Goal: Information Seeking & Learning: Learn about a topic

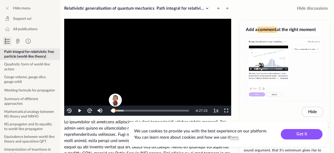
click at [226, 111] on span "Video Player" at bounding box center [226, 111] width 0 height 0
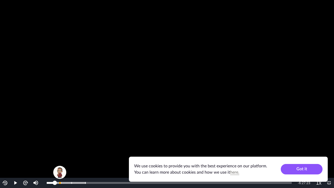
click at [176, 71] on video "To view this video please enable JavaScript, and consider upgrading to a web br…" at bounding box center [167, 94] width 334 height 188
click at [315, 112] on video "To view this video please enable JavaScript, and consider upgrading to a web br…" at bounding box center [167, 94] width 334 height 188
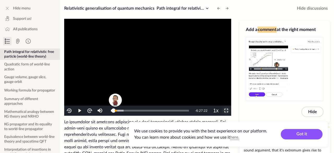
click at [226, 111] on span "Video Player" at bounding box center [226, 111] width 0 height 0
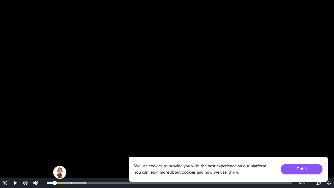
click at [216, 111] on video "To view this video please enable JavaScript, and consider upgrading to a web br…" at bounding box center [167, 94] width 334 height 188
click at [330, 31] on video "To view this video please enable JavaScript, and consider upgrading to a web br…" at bounding box center [167, 94] width 334 height 188
click at [329, 153] on span "Video Player" at bounding box center [329, 183] width 0 height 0
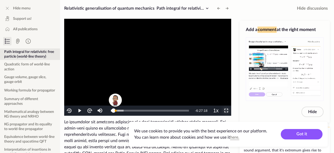
click at [226, 111] on span "Video Player" at bounding box center [226, 111] width 0 height 0
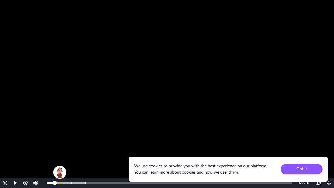
click at [229, 99] on video "To view this video please enable JavaScript, and consider upgrading to a web br…" at bounding box center [167, 94] width 334 height 188
click at [306, 97] on video "To view this video please enable JavaScript, and consider upgrading to a web br…" at bounding box center [167, 94] width 334 height 188
click at [223, 105] on video "To view this video please enable JavaScript, and consider upgrading to a web br…" at bounding box center [167, 94] width 334 height 188
click at [60, 153] on div "Progress Bar" at bounding box center [60, 183] width 2 height 2
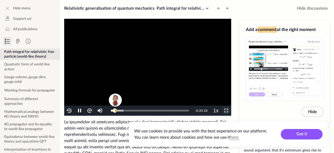
click at [226, 111] on span "Video Player" at bounding box center [226, 111] width 0 height 0
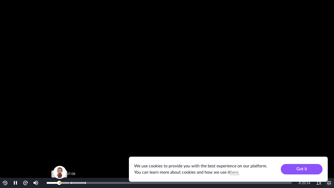
click at [70, 153] on div "Loaded : 15.94% 0:37:08 0:20:33" at bounding box center [169, 183] width 250 height 10
click at [67, 153] on div "0:37:38" at bounding box center [58, 183] width 23 height 2
click at [65, 153] on div "0:32:29" at bounding box center [57, 183] width 20 height 2
click at [64, 153] on div "0:30:44" at bounding box center [56, 183] width 19 height 2
click at [62, 153] on div "0:29:04" at bounding box center [56, 183] width 18 height 2
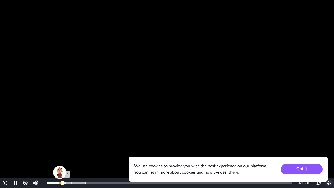
click at [60, 153] on div "Progress Bar" at bounding box center [60, 173] width 16 height 18
click at [189, 130] on video "To view this video please enable JavaScript, and consider upgrading to a web br…" at bounding box center [167, 94] width 334 height 188
click at [299, 64] on video "To view this video please enable JavaScript, and consider upgrading to a web br…" at bounding box center [167, 94] width 334 height 188
click at [202, 153] on video "To view this video please enable JavaScript, and consider upgrading to a web br…" at bounding box center [167, 94] width 334 height 188
click at [273, 98] on video "To view this video please enable JavaScript, and consider upgrading to a web br…" at bounding box center [167, 94] width 334 height 188
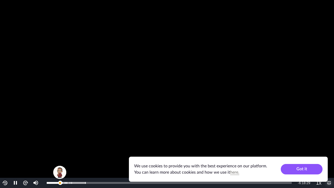
click at [329, 153] on span "Video Player" at bounding box center [329, 183] width 0 height 0
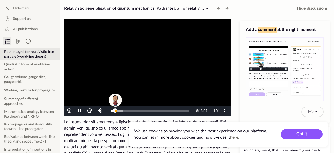
click at [164, 73] on video "To view this video please enable JavaScript, and consider upgrading to a web br…" at bounding box center [147, 67] width 167 height 97
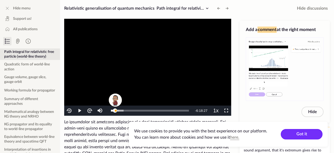
click at [303, 136] on button "Got it" at bounding box center [302, 134] width 42 height 10
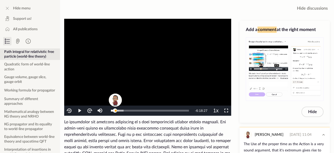
scroll to position [81, 0]
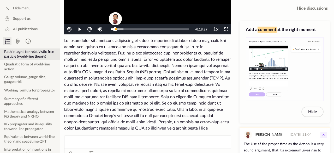
click at [324, 134] on icon at bounding box center [323, 135] width 6 height 6
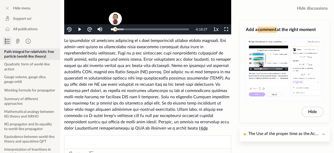
click at [314, 135] on p "The Use af the proper time as the Action is a very sound argument, that it's ex…" at bounding box center [284, 134] width 72 height 7
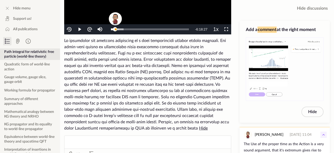
click at [325, 138] on icon at bounding box center [323, 135] width 6 height 6
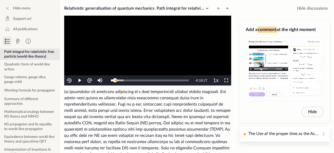
scroll to position [17, 0]
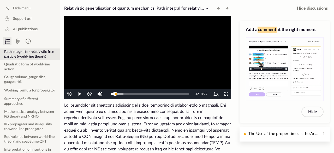
click at [6, 41] on icon at bounding box center [7, 41] width 6 height 6
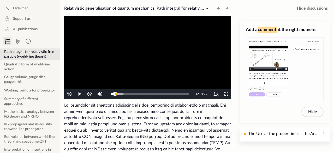
click at [7, 43] on icon at bounding box center [8, 43] width 3 height 0
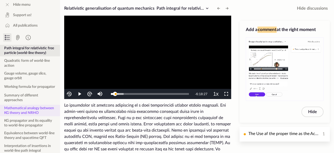
scroll to position [0, 0]
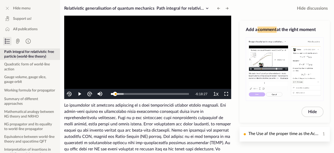
click at [135, 65] on video "To view this video please enable JavaScript, and consider upgrading to a web br…" at bounding box center [147, 50] width 167 height 97
click at [226, 94] on span "Video Player" at bounding box center [226, 94] width 0 height 0
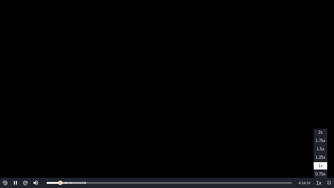
click at [323, 148] on span "1.5x" at bounding box center [321, 149] width 8 height 4
click at [227, 115] on video "To view this video please enable JavaScript, and consider upgrading to a web br…" at bounding box center [167, 94] width 334 height 188
click at [165, 95] on video "To view this video please enable JavaScript, and consider upgrading to a web br…" at bounding box center [167, 94] width 334 height 188
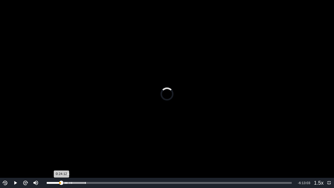
click at [62, 153] on div "0:24:12" at bounding box center [54, 183] width 15 height 2
click at [329, 153] on span "Video Player" at bounding box center [329, 183] width 0 height 0
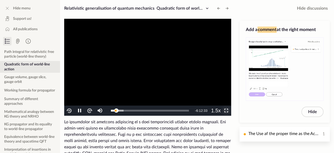
click at [226, 111] on span "Video Player" at bounding box center [226, 111] width 0 height 0
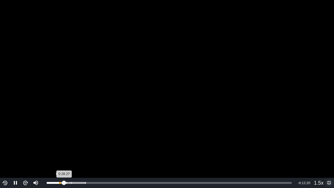
click at [61, 153] on div "0:28:27" at bounding box center [55, 183] width 17 height 2
click at [61, 153] on div "0:23:55" at bounding box center [54, 183] width 15 height 2
click at [63, 153] on div "0:25:54" at bounding box center [55, 183] width 16 height 2
click at [295, 147] on video "To view this video please enable JavaScript, and consider upgrading to a web br…" at bounding box center [167, 94] width 334 height 188
click at [72, 123] on video "To view this video please enable JavaScript, and consider upgrading to a web br…" at bounding box center [167, 94] width 334 height 188
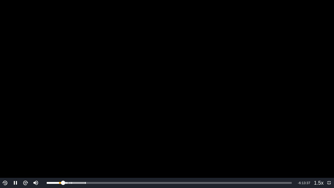
click at [168, 126] on video "To view this video please enable JavaScript, and consider upgrading to a web br…" at bounding box center [167, 94] width 334 height 188
click at [38, 92] on video "To view this video please enable JavaScript, and consider upgrading to a web br…" at bounding box center [167, 94] width 334 height 188
click at [63, 153] on div "0:27:13" at bounding box center [55, 183] width 17 height 2
click at [323, 140] on span "1.75x" at bounding box center [320, 140] width 10 height 4
click at [45, 144] on video "To view this video please enable JavaScript, and consider upgrading to a web br…" at bounding box center [167, 94] width 334 height 188
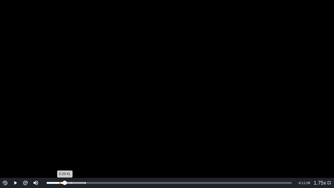
click at [65, 153] on div "0:29:41" at bounding box center [56, 183] width 18 height 2
click at [76, 151] on video "To view this video please enable JavaScript, and consider upgrading to a web br…" at bounding box center [167, 94] width 334 height 188
click at [65, 153] on div "0:30:19" at bounding box center [56, 183] width 19 height 2
click at [226, 109] on video "To view this video please enable JavaScript, and consider upgrading to a web br…" at bounding box center [167, 94] width 334 height 188
click at [99, 139] on video "To view this video please enable JavaScript, and consider upgrading to a web br…" at bounding box center [167, 94] width 334 height 188
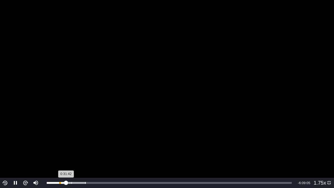
click at [66, 153] on div "0:31:42" at bounding box center [56, 183] width 19 height 2
click at [231, 99] on video "To view this video please enable JavaScript, and consider upgrading to a web br…" at bounding box center [167, 94] width 334 height 188
